Goal: Find specific page/section: Locate a particular part of the current website

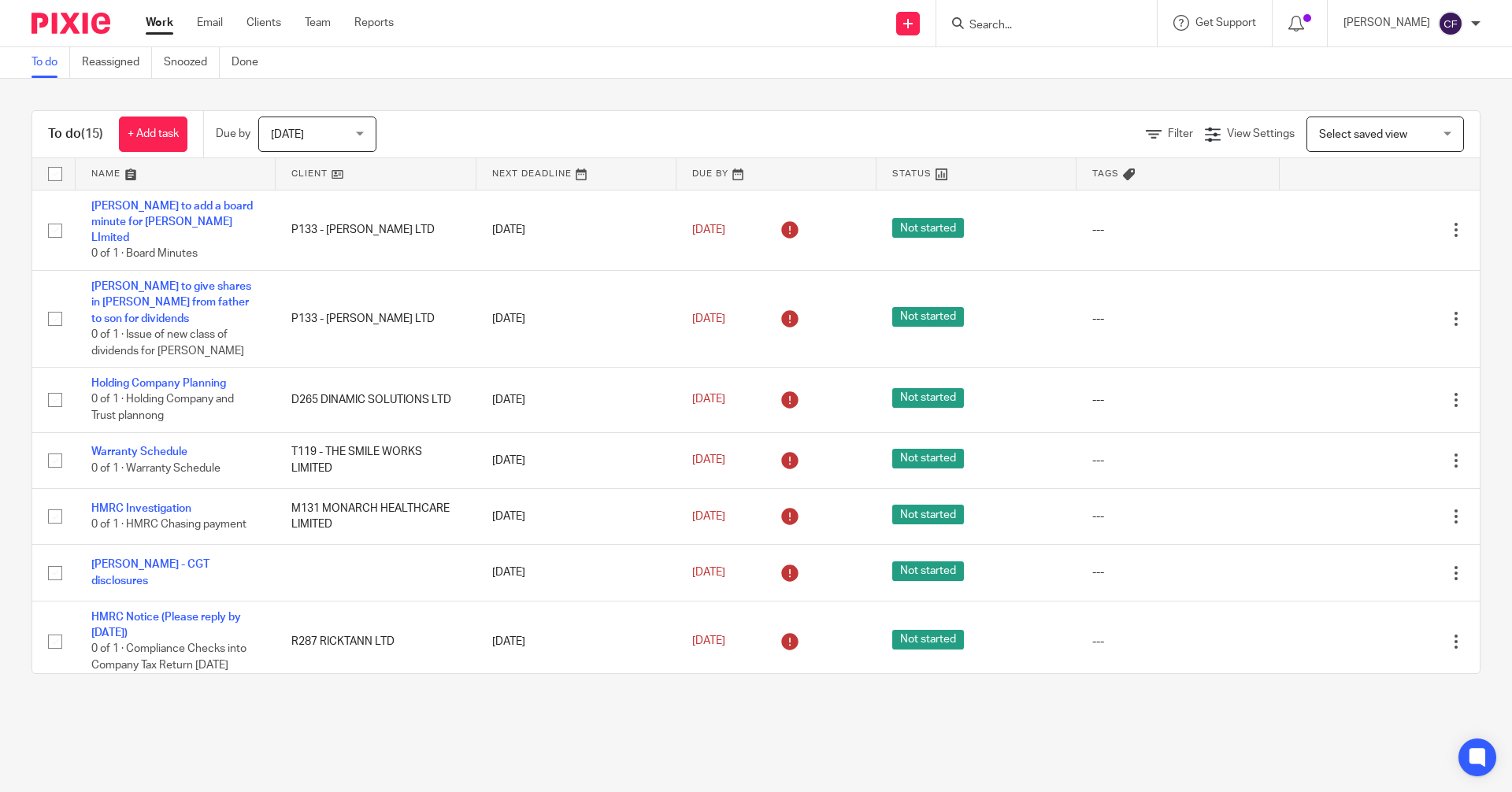
click at [1023, 24] on input "Search" at bounding box center [1038, 26] width 142 height 14
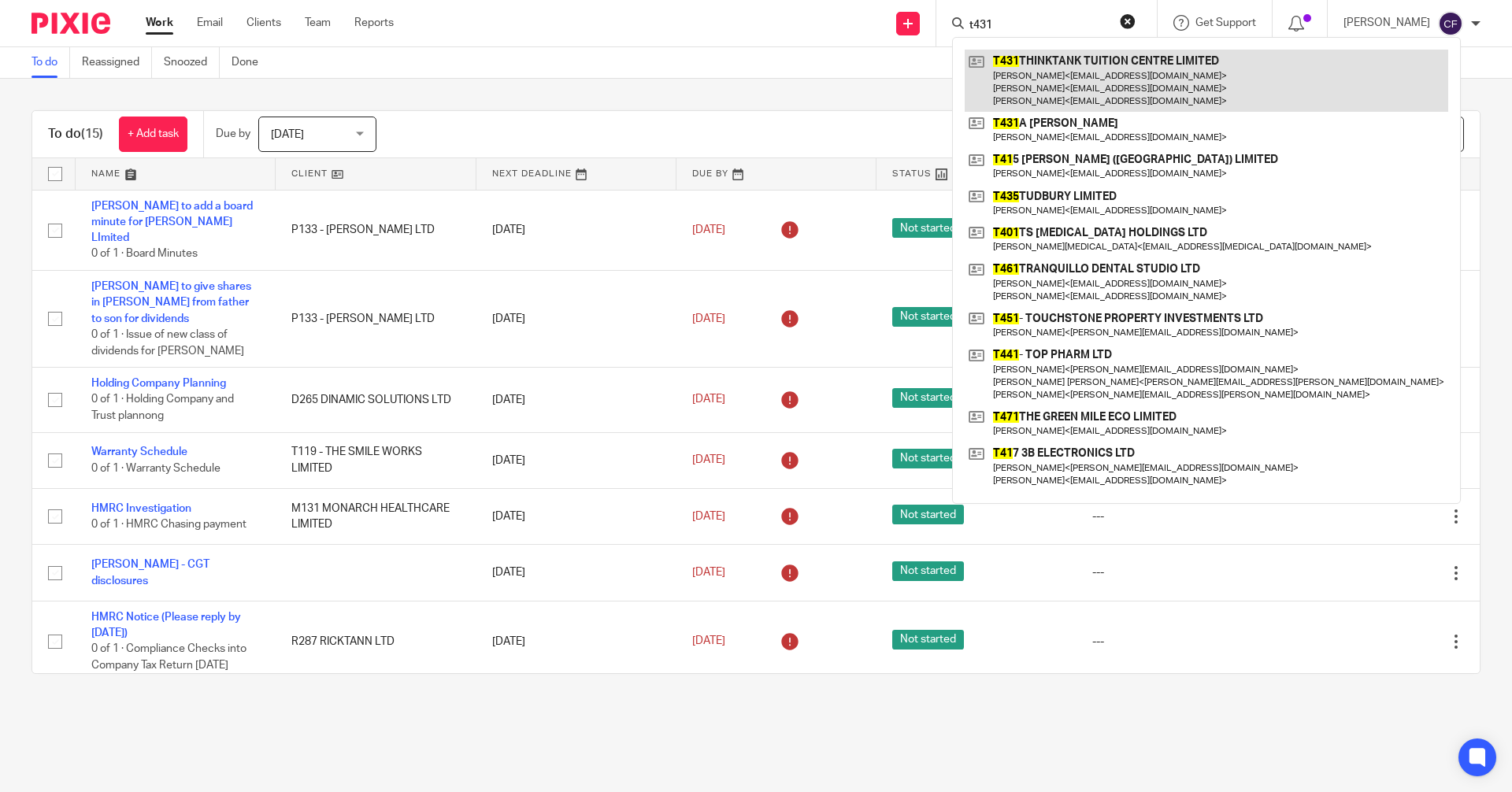
type input "t431"
click at [1050, 93] on link at bounding box center [1206, 80] width 483 height 63
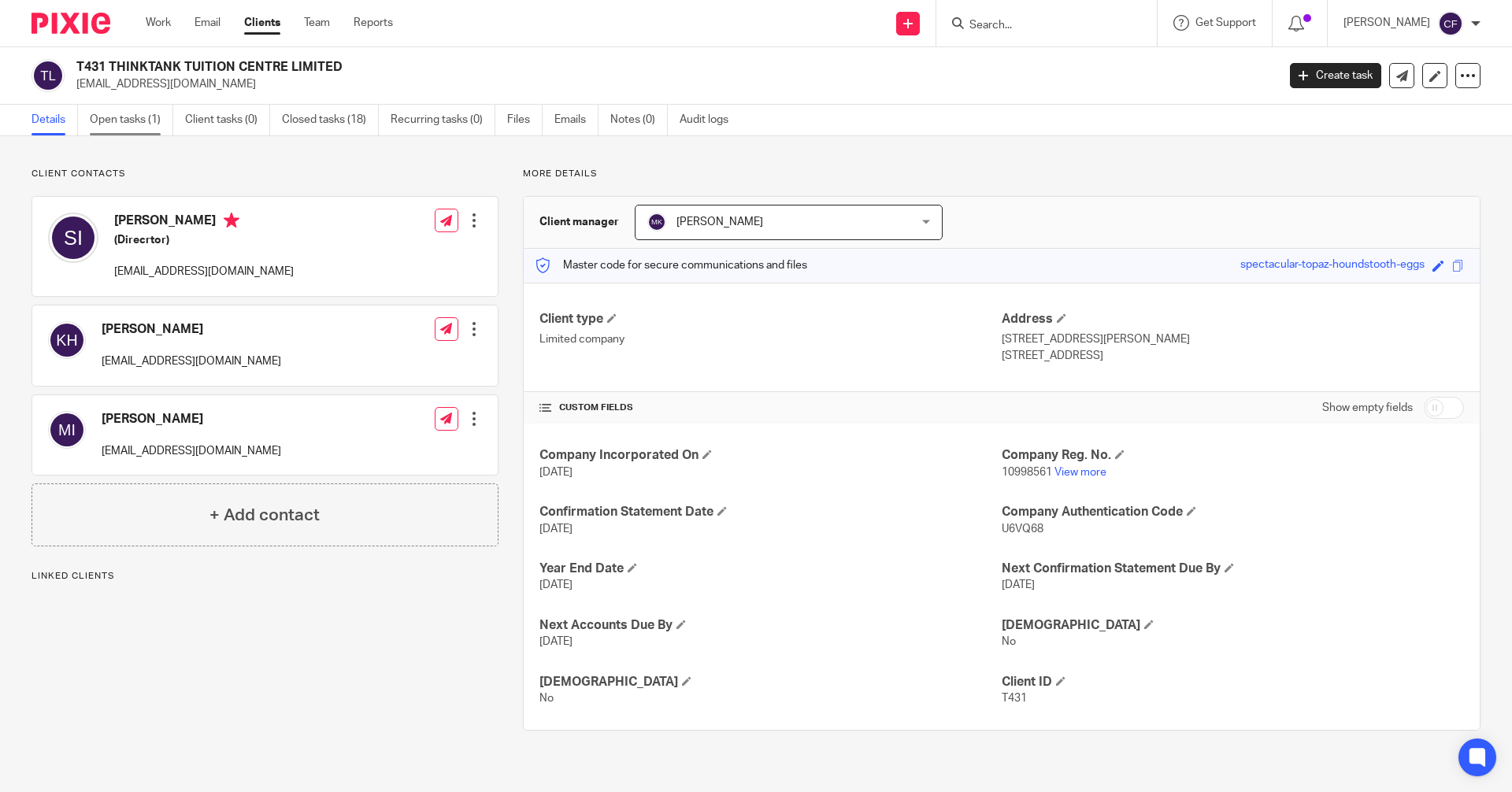
click at [129, 125] on link "Open tasks (1)" at bounding box center [131, 120] width 84 height 31
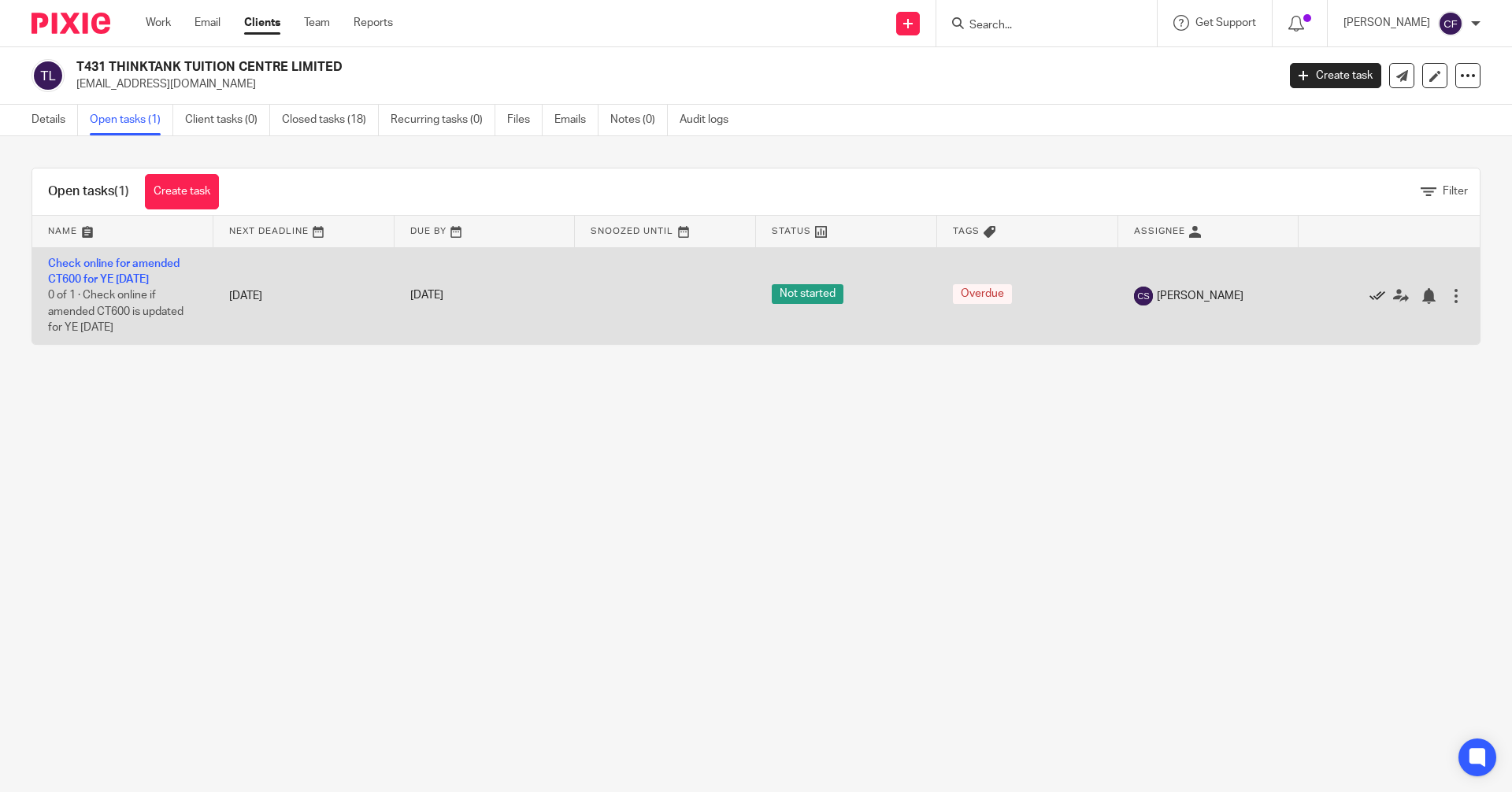
click at [1369, 295] on icon at bounding box center [1377, 296] width 16 height 16
